Goal: Information Seeking & Learning: Learn about a topic

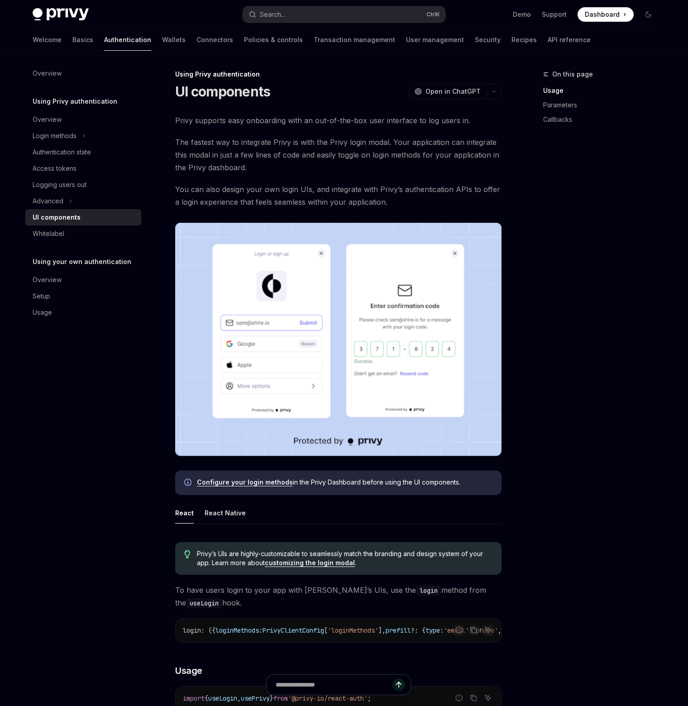
click at [80, 16] on img at bounding box center [61, 14] width 56 height 13
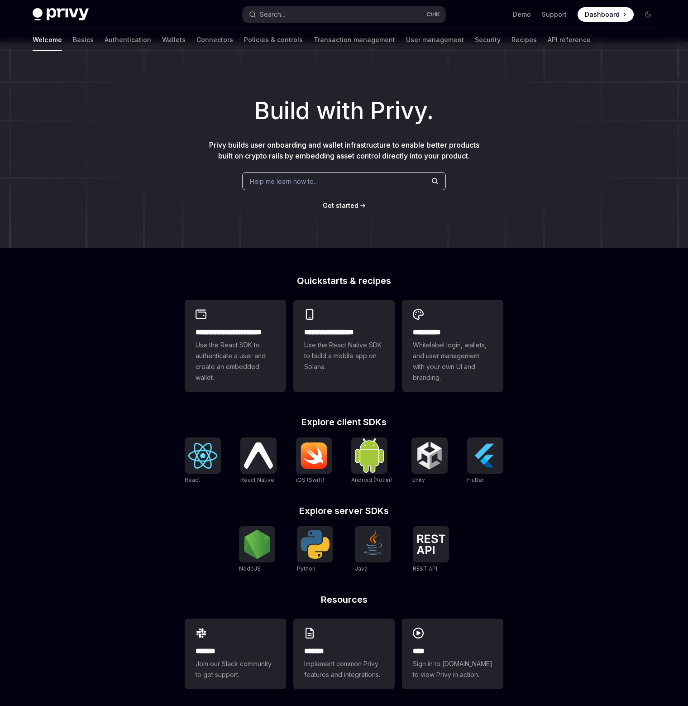
scroll to position [14, 0]
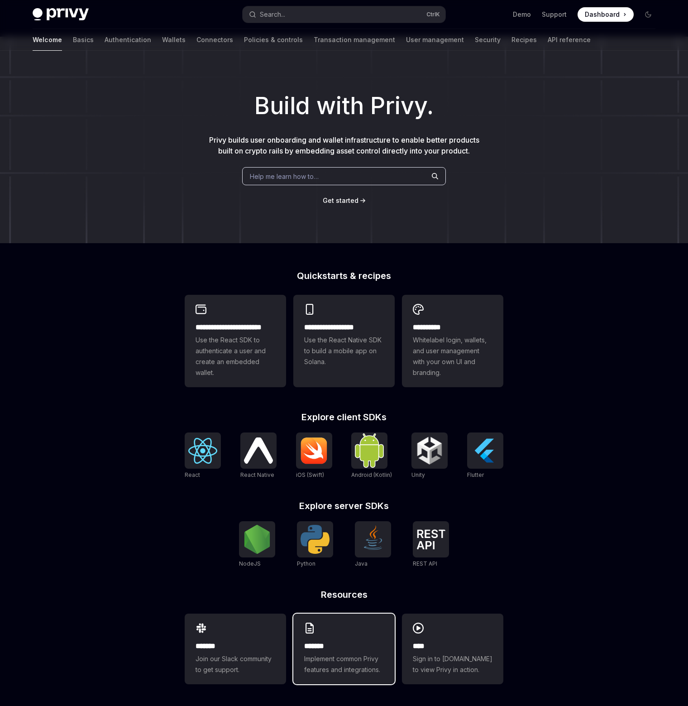
click at [357, 644] on h2 "*******" at bounding box center [344, 646] width 80 height 11
type textarea "*"
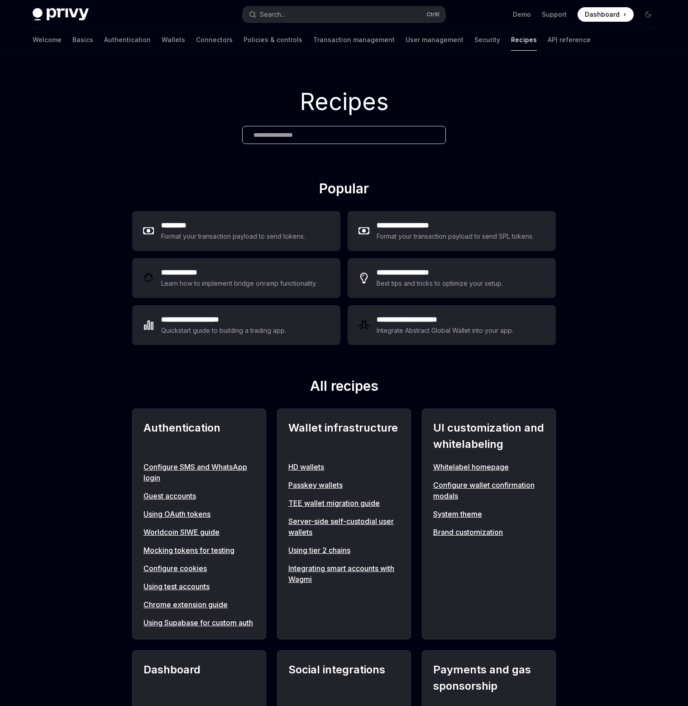
drag, startPoint x: 599, startPoint y: 4, endPoint x: 612, endPoint y: 14, distance: 16.1
click at [601, 4] on div "Privy Docs home page Search... Ctrl K Demo Support Dashboard Dashboard Search..." at bounding box center [344, 14] width 623 height 29
click at [84, 74] on div "Recipes" at bounding box center [344, 115] width 688 height 129
click at [619, 20] on span at bounding box center [606, 14] width 56 height 14
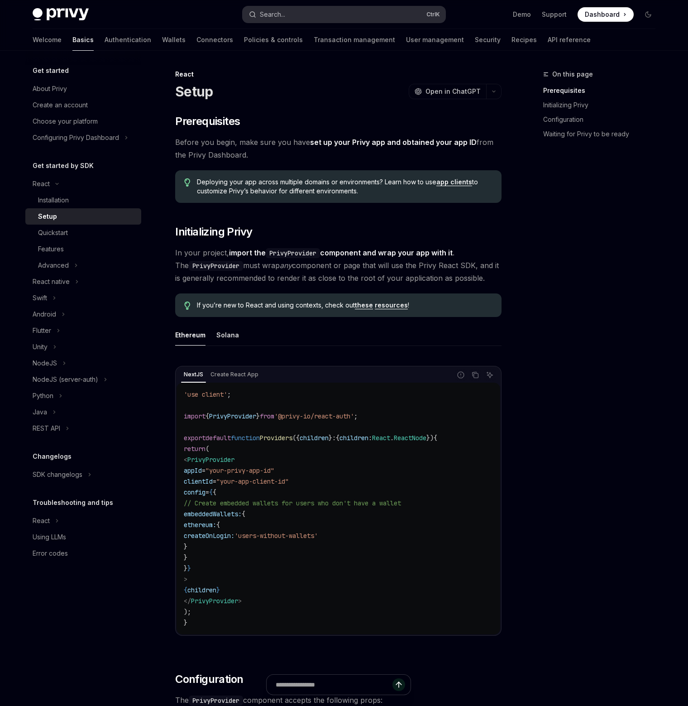
click at [323, 16] on button "Search... Ctrl K" at bounding box center [344, 14] width 203 height 16
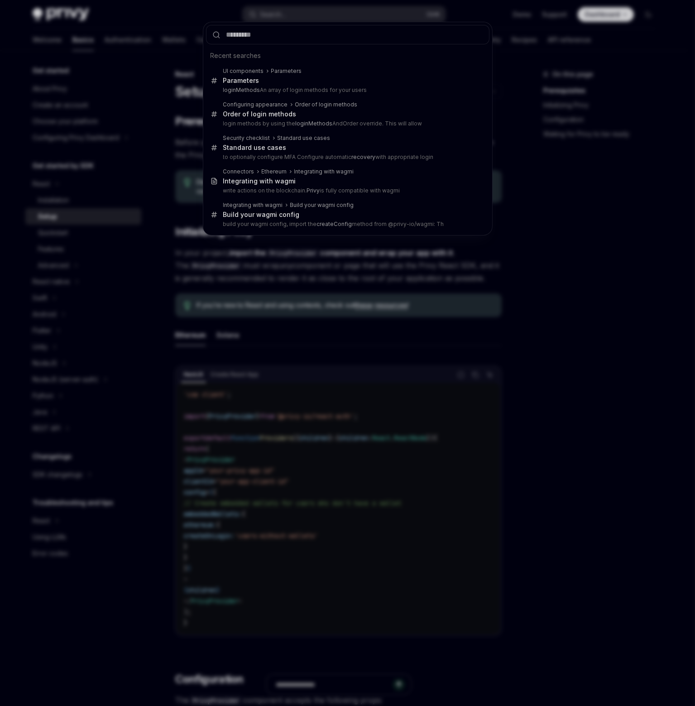
type input "**********"
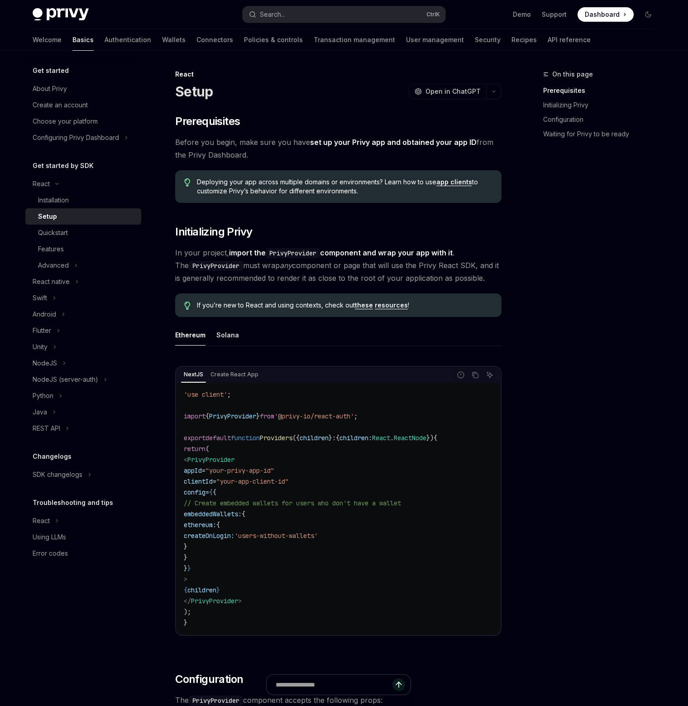
type textarea "*"
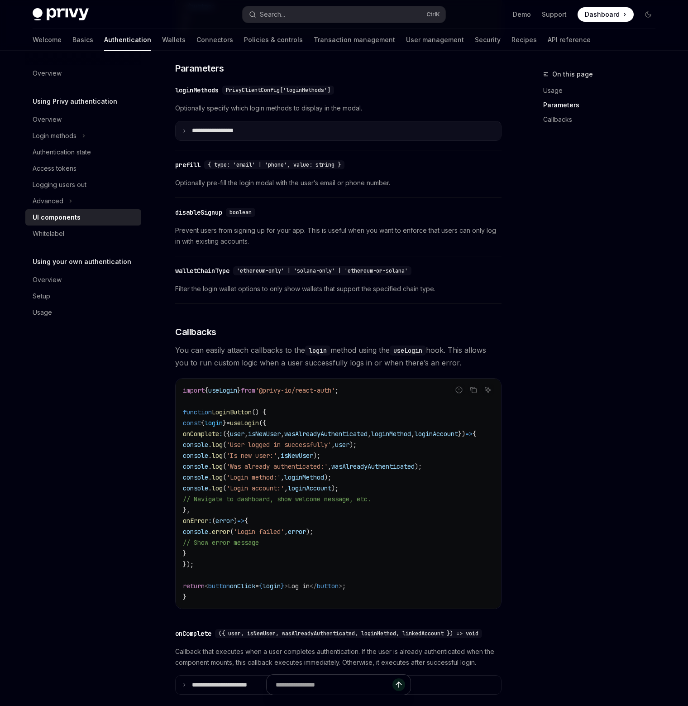
click at [255, 135] on p "**********" at bounding box center [223, 131] width 63 height 8
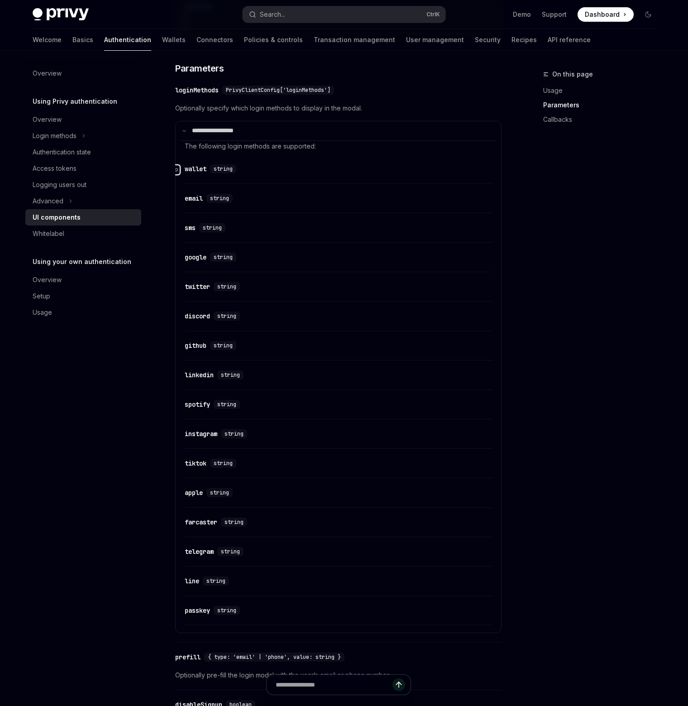
click at [177, 173] on icon "Navigate to header" at bounding box center [175, 169] width 6 height 5
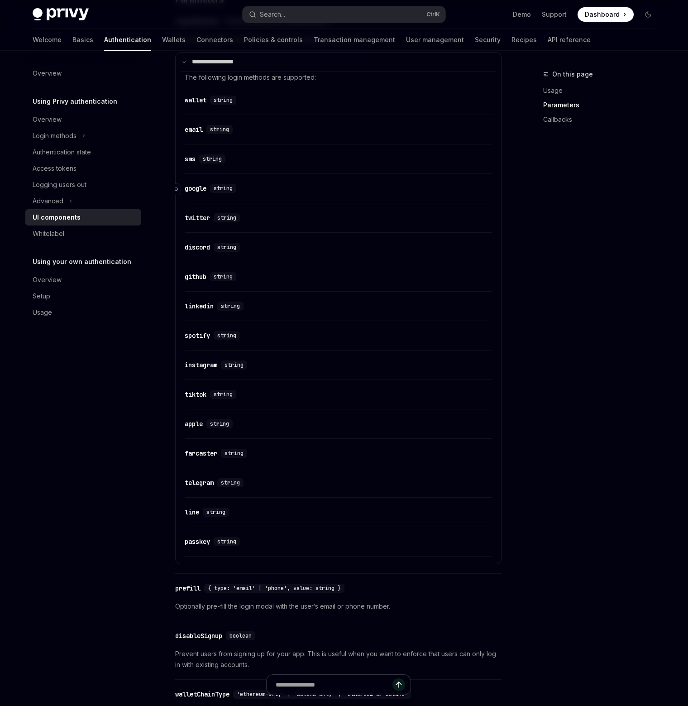
scroll to position [831, 0]
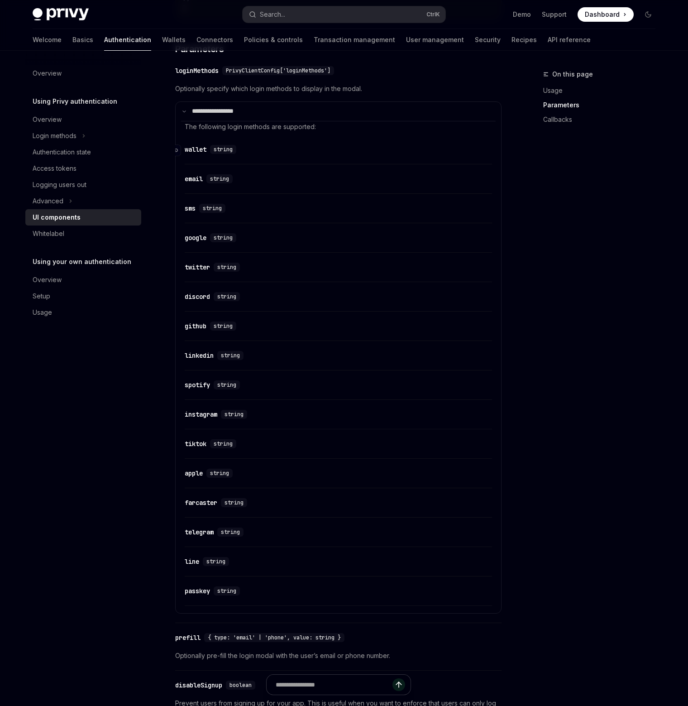
drag, startPoint x: 237, startPoint y: 154, endPoint x: 244, endPoint y: 155, distance: 6.4
click at [239, 154] on div "string" at bounding box center [225, 149] width 30 height 9
click at [529, 13] on link "Demo" at bounding box center [522, 14] width 18 height 9
click at [529, 18] on link "Demo" at bounding box center [522, 14] width 18 height 9
